Goal: Information Seeking & Learning: Learn about a topic

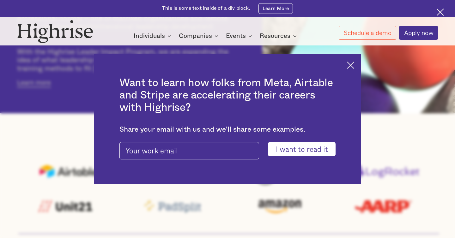
scroll to position [274, 0]
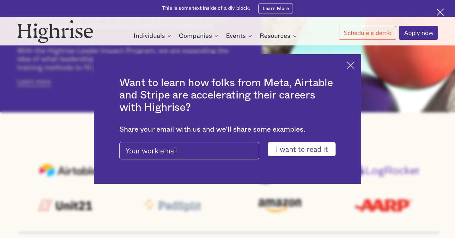
click at [348, 67] on img at bounding box center [350, 65] width 7 height 7
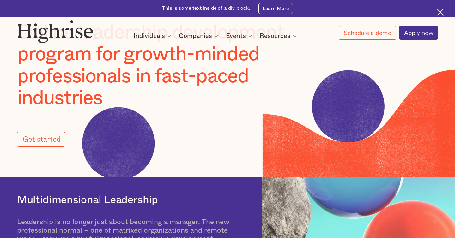
scroll to position [0, 0]
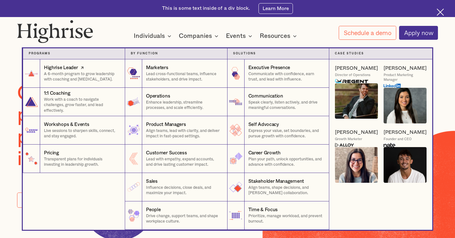
click at [102, 81] on p "A 6-month program to grow leadership with coaching and [MEDICAL_DATA]." at bounding box center [81, 76] width 75 height 11
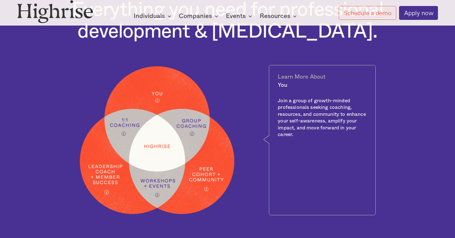
scroll to position [273, 0]
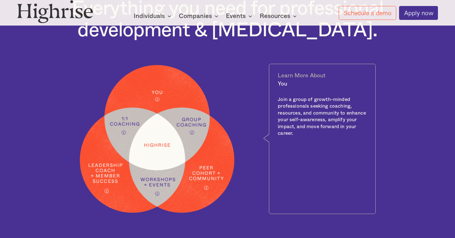
click at [157, 100] on icon at bounding box center [157, 99] width 5 height 5
click at [192, 132] on icon at bounding box center [191, 132] width 1 height 3
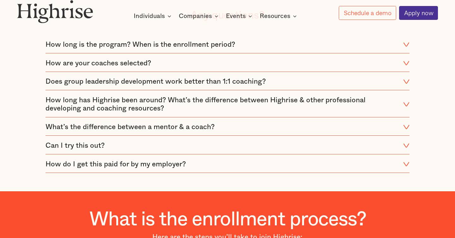
scroll to position [1279, 0]
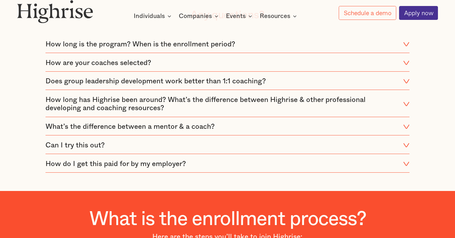
click at [404, 81] on icon at bounding box center [406, 81] width 5 height 4
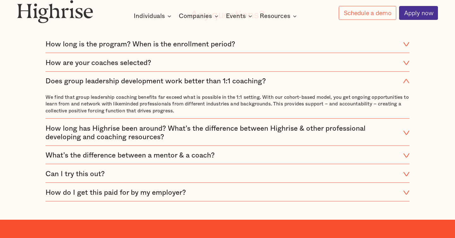
click at [406, 132] on icon at bounding box center [406, 132] width 6 height 17
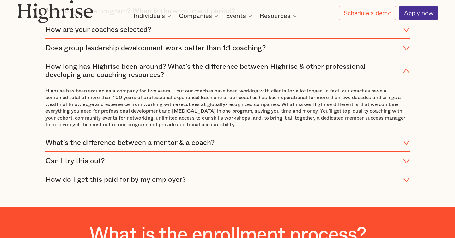
scroll to position [1313, 0]
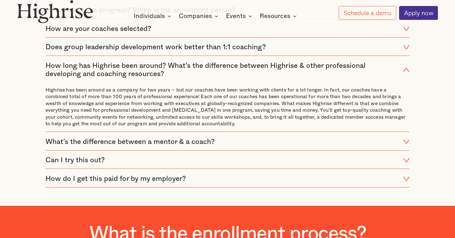
click at [405, 146] on icon at bounding box center [406, 142] width 6 height 9
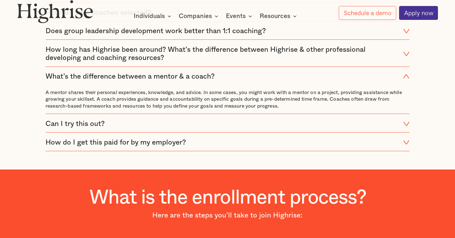
scroll to position [1330, 0]
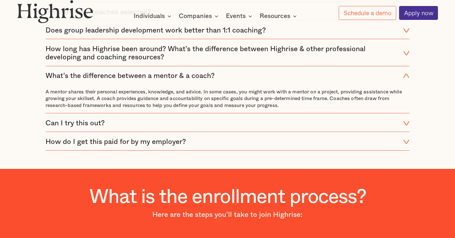
click at [405, 143] on icon at bounding box center [406, 142] width 6 height 9
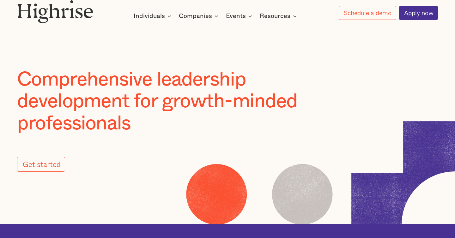
scroll to position [0, 0]
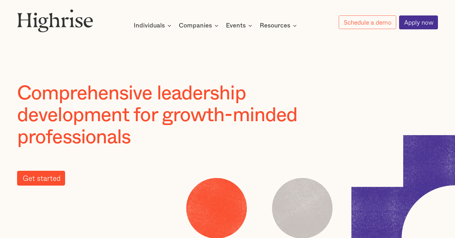
click at [41, 177] on link "Get started" at bounding box center [41, 178] width 48 height 15
click at [36, 187] on image at bounding box center [227, 124] width 455 height 227
click at [36, 185] on link "Get started" at bounding box center [41, 178] width 48 height 15
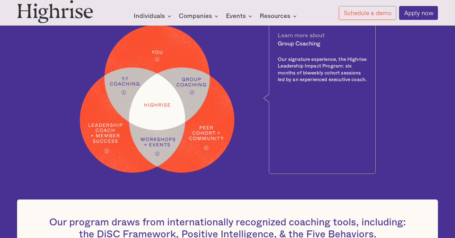
scroll to position [311, 0]
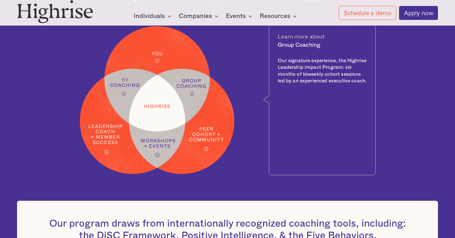
click at [159, 107] on img at bounding box center [156, 100] width 155 height 149
click at [156, 155] on icon at bounding box center [157, 155] width 5 height 5
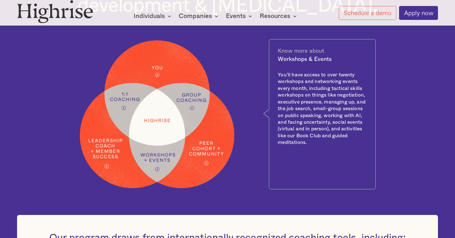
scroll to position [296, 0]
